Goal: Complete application form

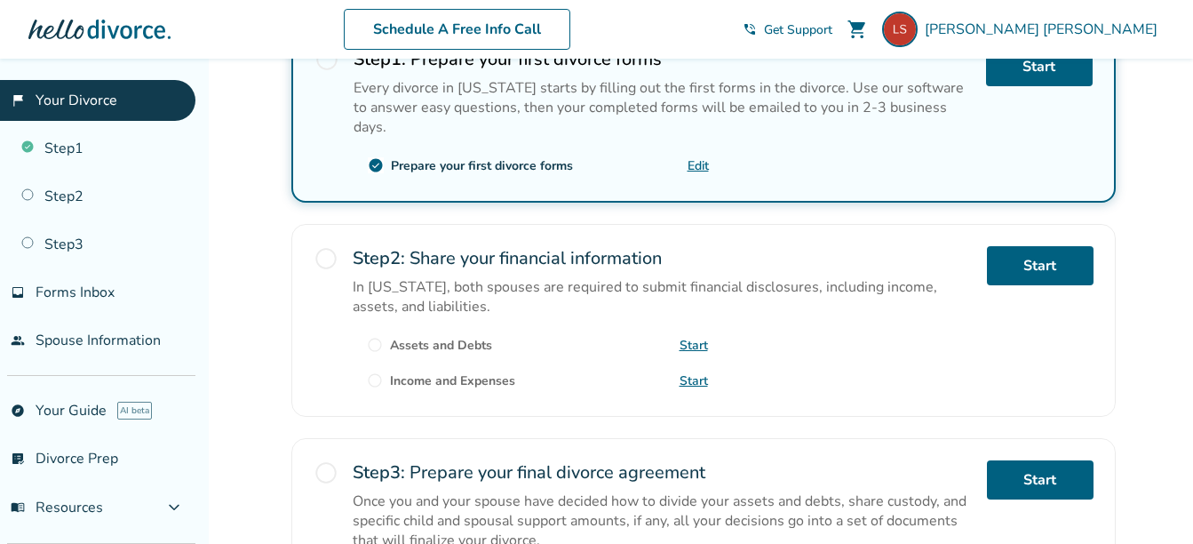
scroll to position [449, 0]
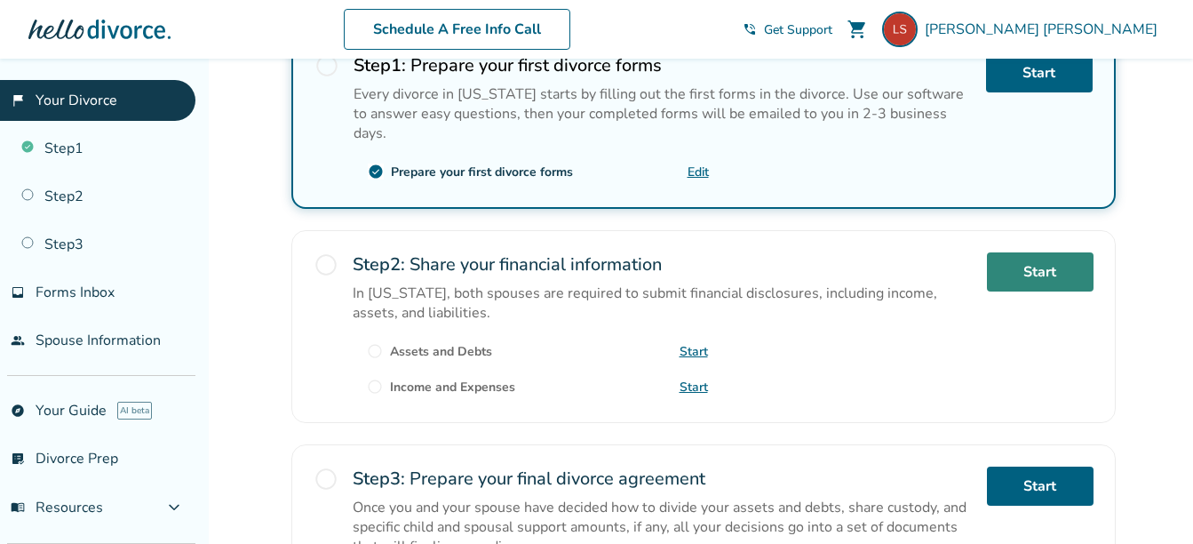
click at [1059, 256] on link "Start" at bounding box center [1040, 271] width 107 height 39
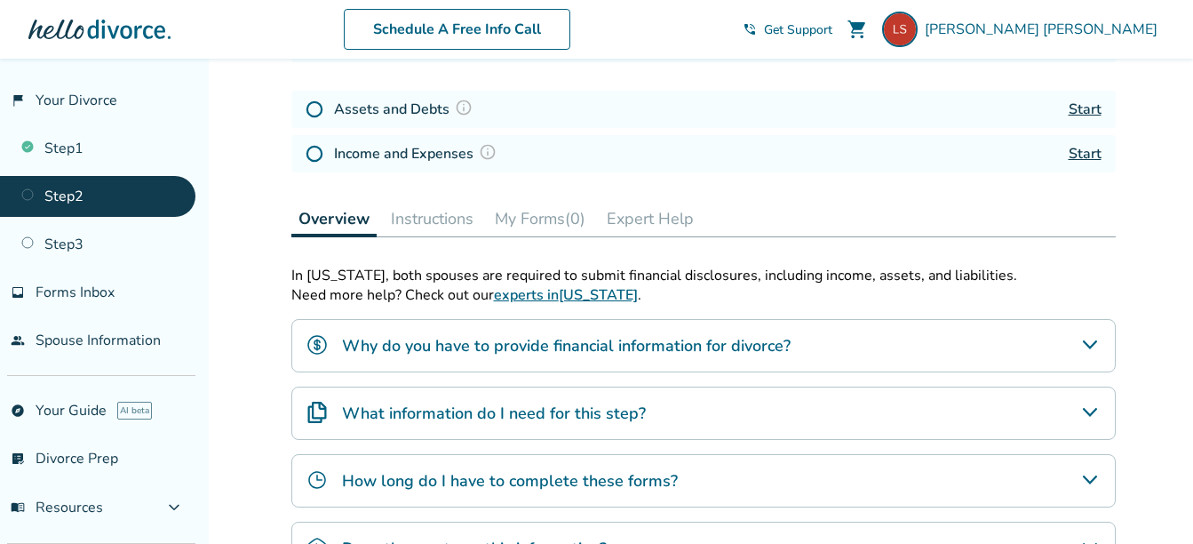
scroll to position [153, 0]
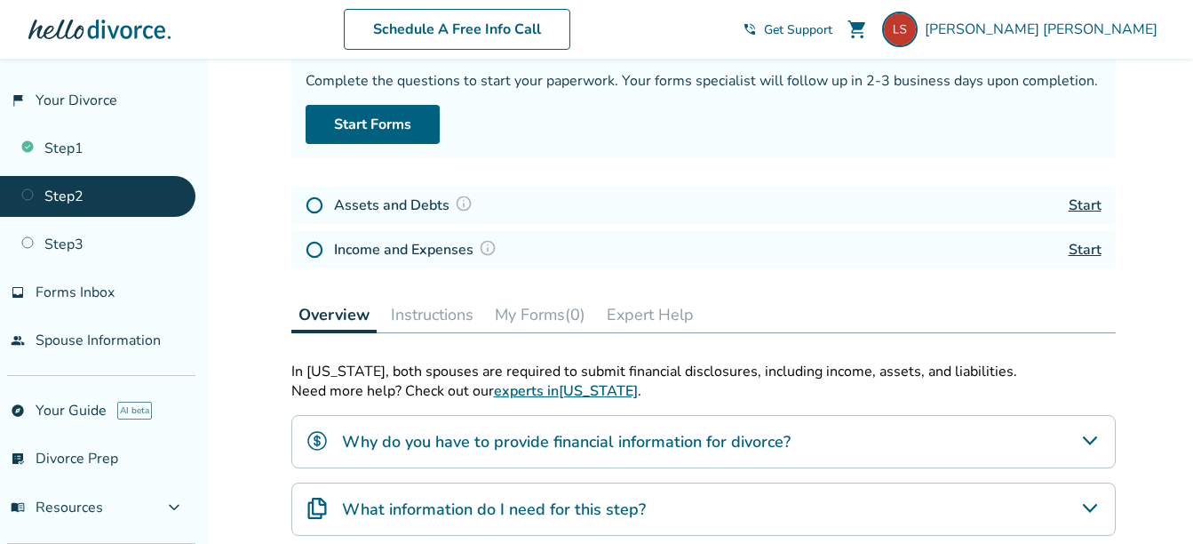
click at [1087, 207] on link "Start" at bounding box center [1085, 205] width 33 height 20
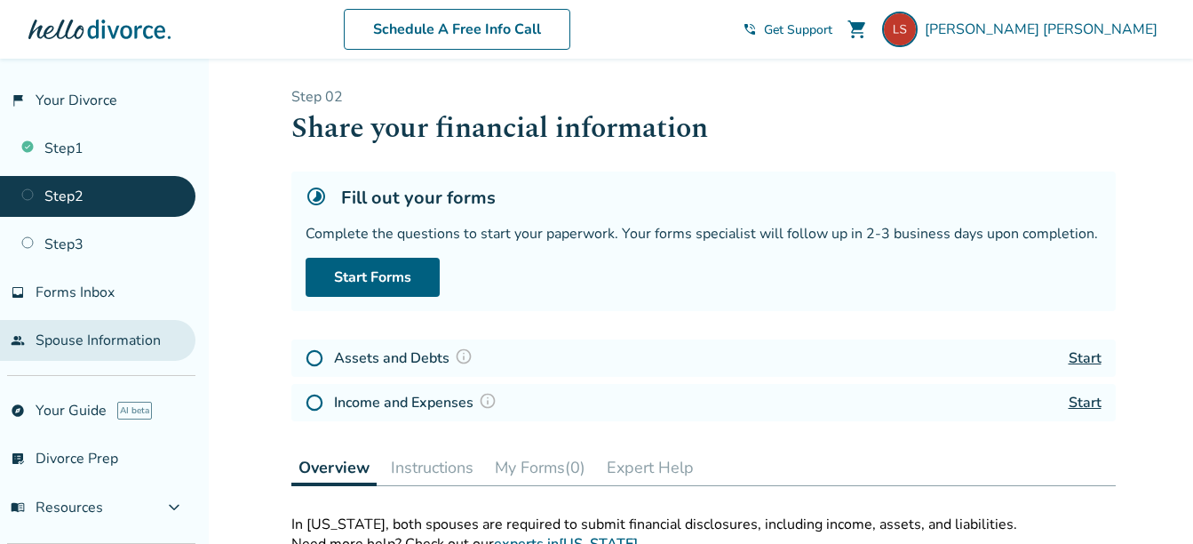
click at [56, 340] on link "people Spouse Information" at bounding box center [97, 340] width 195 height 41
